Goal: Transaction & Acquisition: Purchase product/service

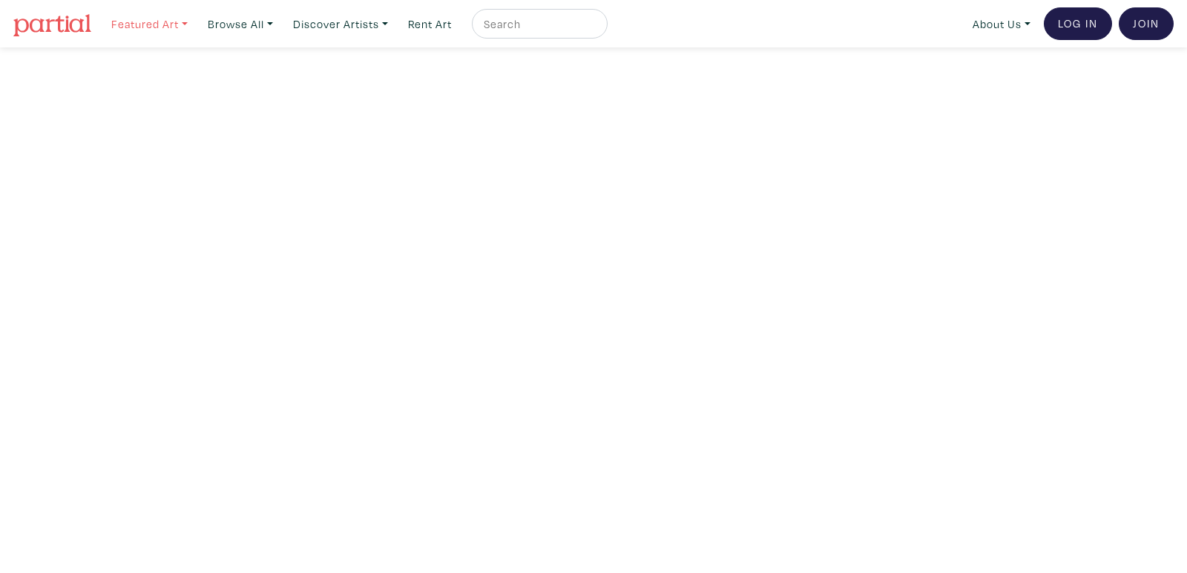
click at [156, 22] on link "Featured Art" at bounding box center [150, 24] width 90 height 30
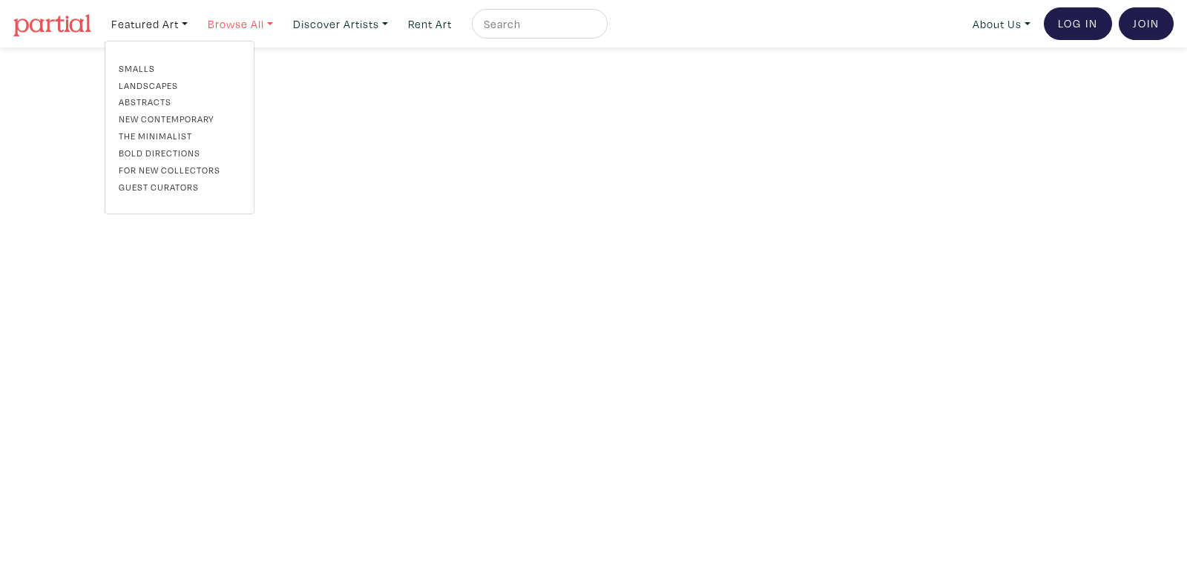
click at [226, 22] on link "Browse All" at bounding box center [240, 24] width 79 height 30
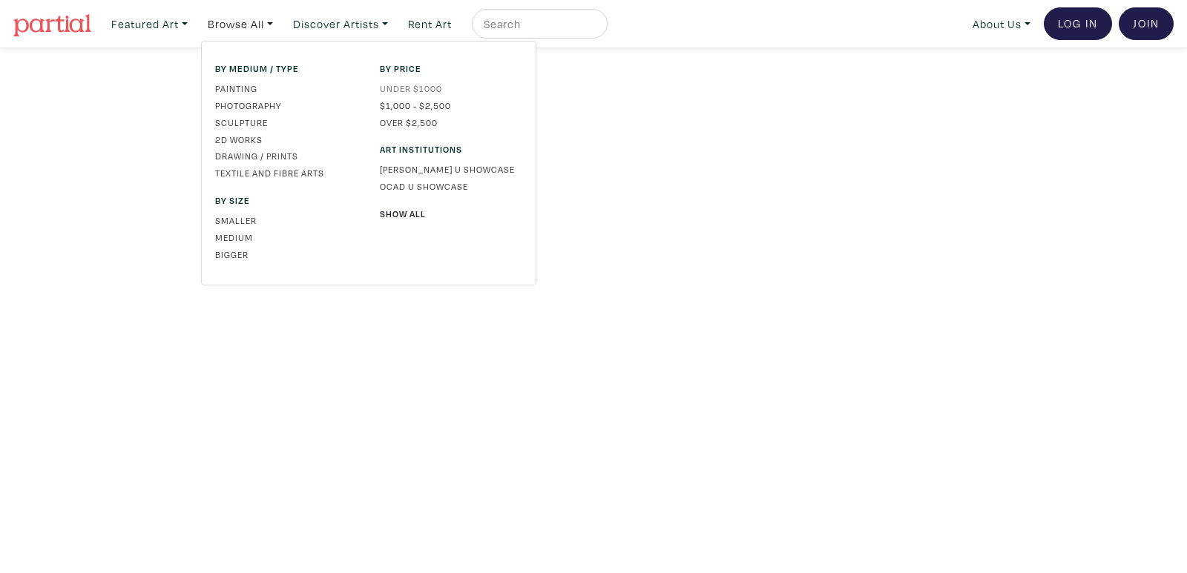
click at [415, 87] on link "Under $1000" at bounding box center [451, 88] width 142 height 13
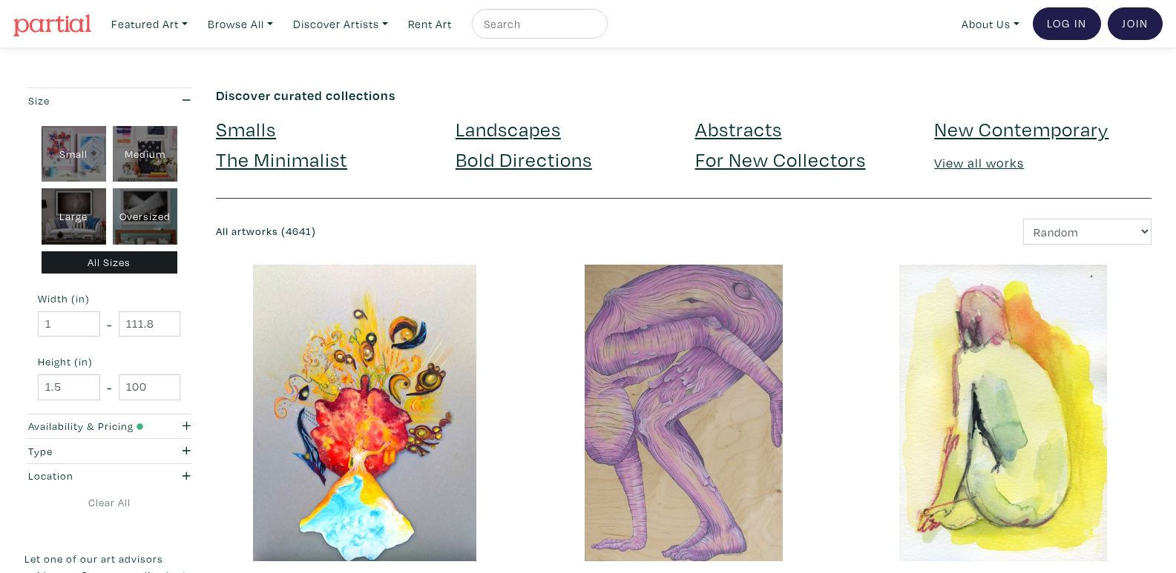
click at [762, 160] on link "For New Collectors" at bounding box center [780, 159] width 171 height 26
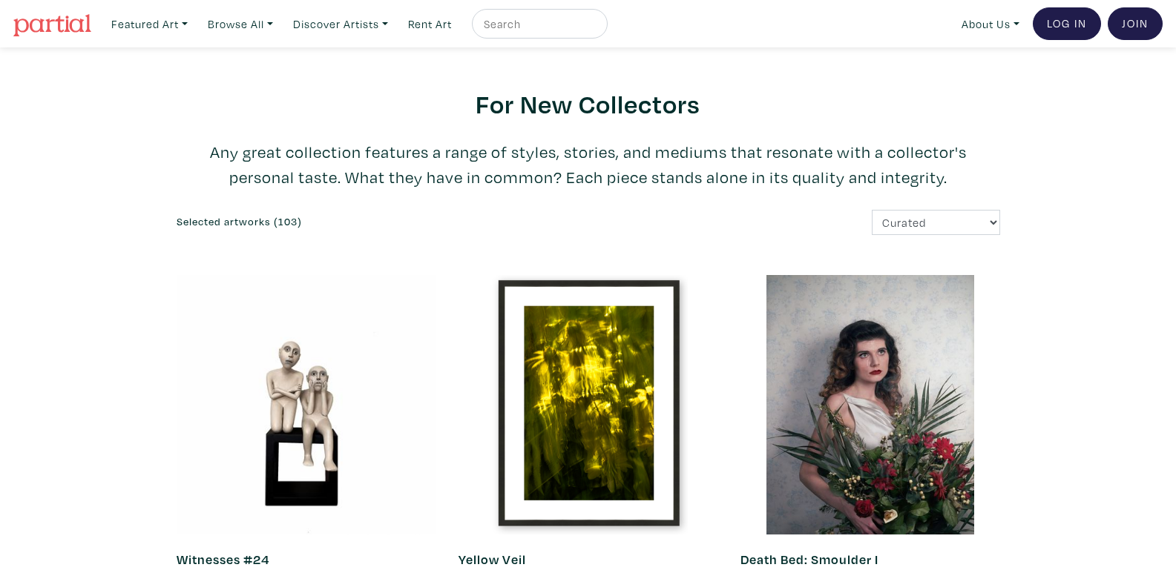
click at [972, 223] on select "Curated Newest Random Price: Low to High Price: High to Low" at bounding box center [936, 223] width 128 height 26
select select "price"
click at [872, 210] on select "Curated Newest Random Price: Low to High Price: High to Low" at bounding box center [936, 223] width 128 height 26
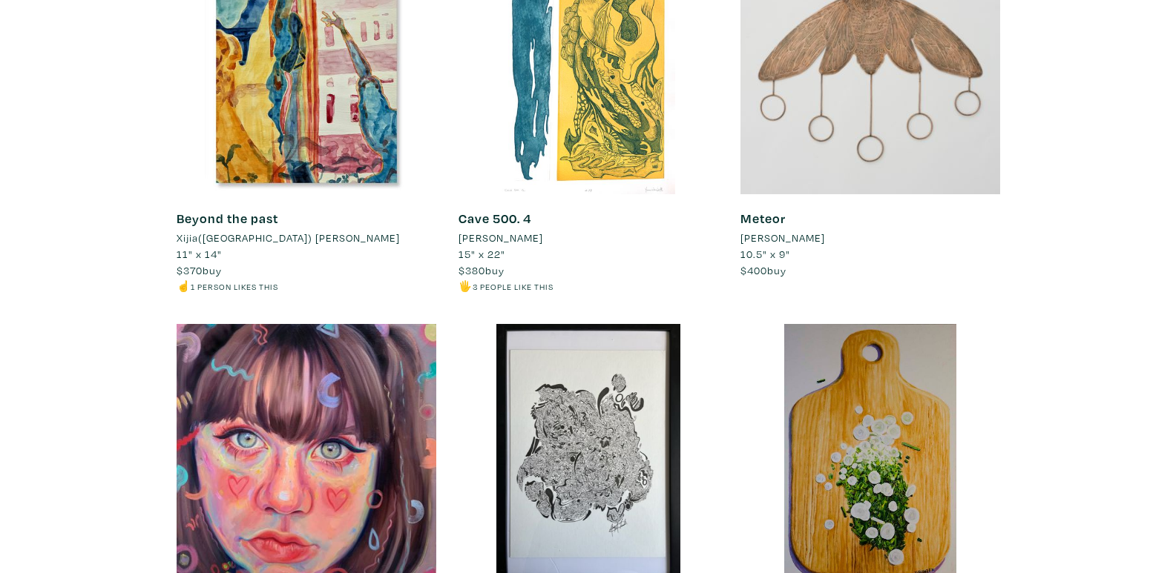
scroll to position [3867, 0]
